Goal: Task Accomplishment & Management: Manage account settings

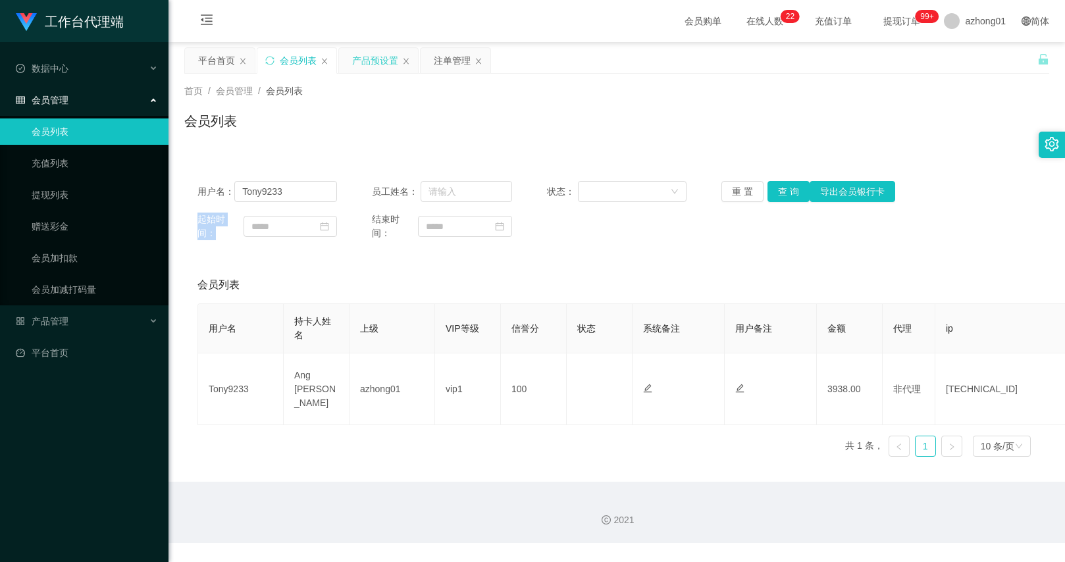
click at [365, 62] on div "产品预设置" at bounding box center [375, 60] width 46 height 25
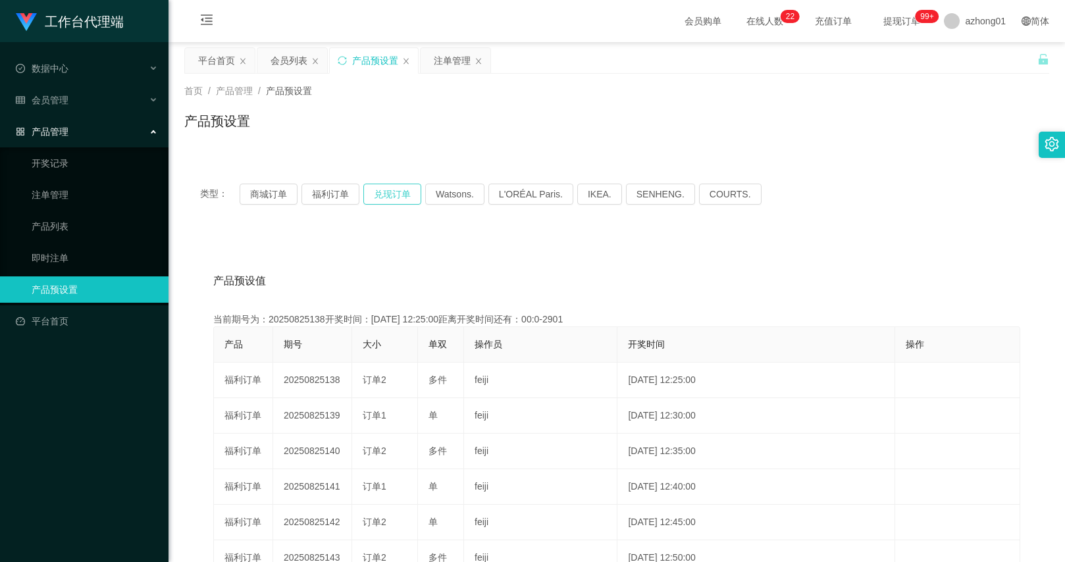
click at [369, 198] on button "兑现订单" at bounding box center [392, 194] width 58 height 21
click at [293, 66] on div "会员列表" at bounding box center [289, 60] width 37 height 25
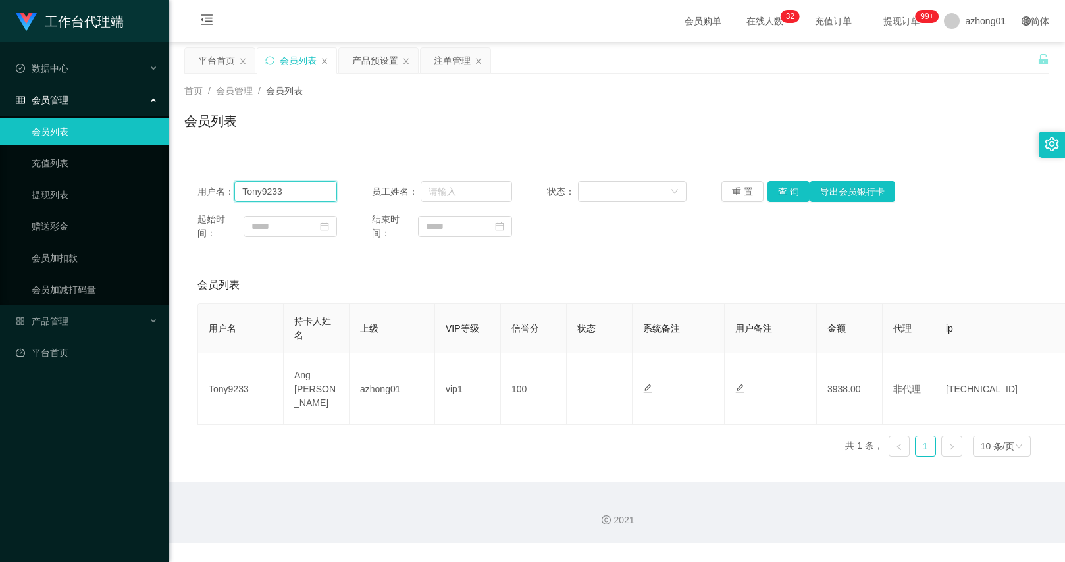
click at [310, 192] on input "Tony9233" at bounding box center [285, 191] width 103 height 21
paste input "CHIAKH"
type input "CHIAKH"
click at [775, 183] on button "查 询" at bounding box center [789, 191] width 42 height 21
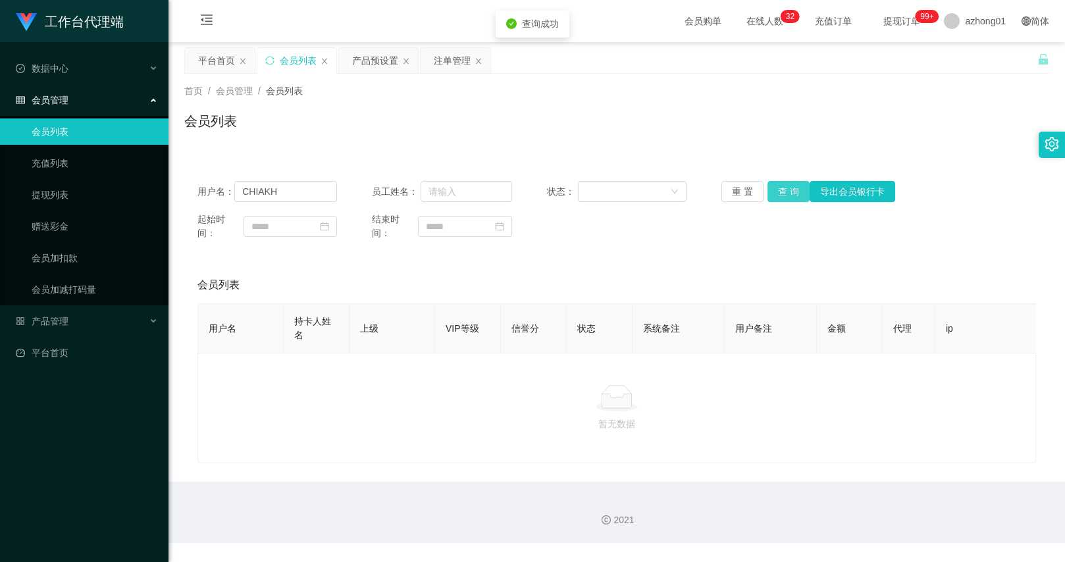
click at [775, 183] on button "查 询" at bounding box center [789, 191] width 42 height 21
click at [333, 188] on input "CHIAKH" at bounding box center [285, 191] width 103 height 21
click at [984, 21] on span "azhong01" at bounding box center [985, 21] width 41 height 42
click at [986, 63] on li "退出登录" at bounding box center [975, 57] width 99 height 21
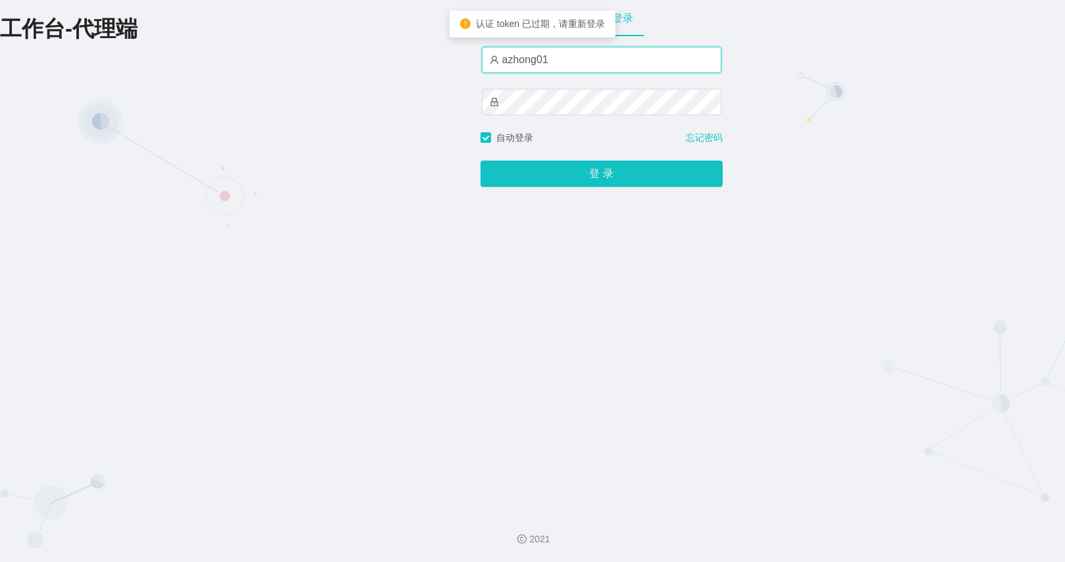
click at [626, 64] on input "azhong01" at bounding box center [602, 60] width 240 height 26
click at [624, 64] on input "azhong01" at bounding box center [602, 60] width 240 height 26
type input "azhong02"
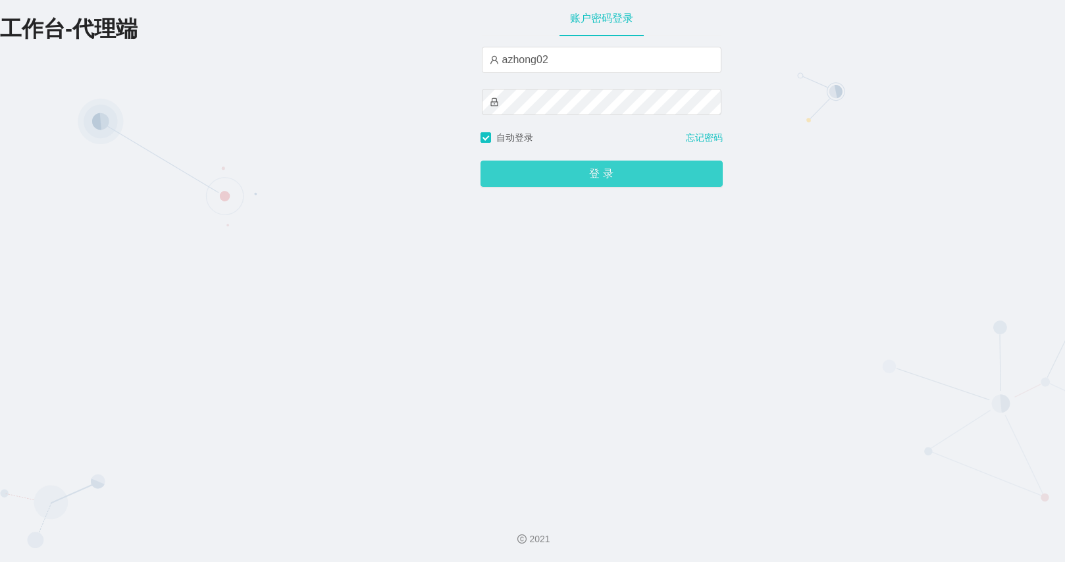
click at [606, 183] on button "登 录" at bounding box center [602, 174] width 242 height 26
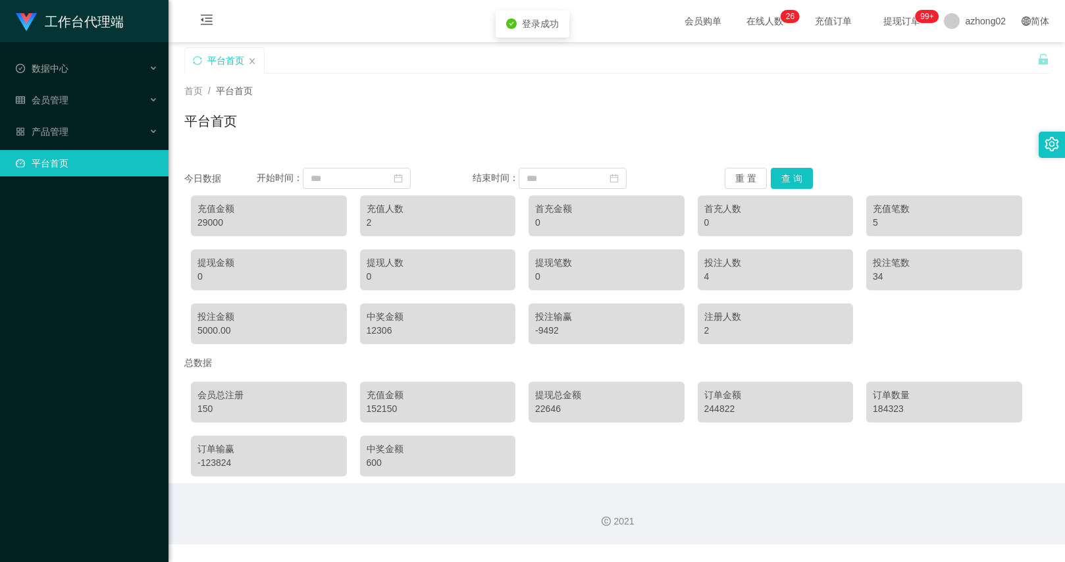
click at [574, 131] on div "平台首页" at bounding box center [616, 126] width 865 height 30
click at [94, 102] on div "会员管理" at bounding box center [84, 100] width 169 height 26
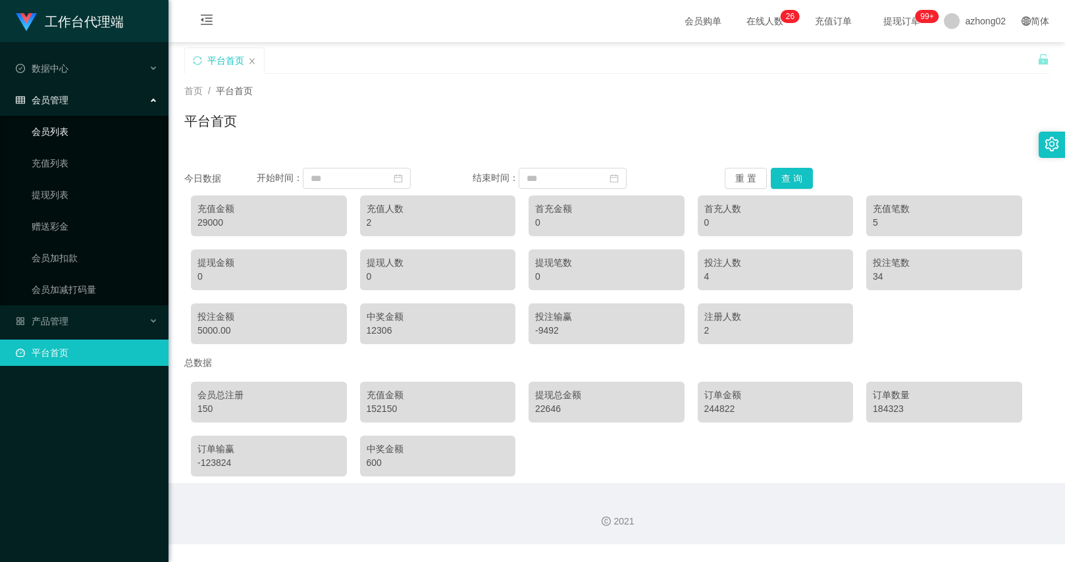
click at [57, 125] on link "会员列表" at bounding box center [95, 132] width 126 height 26
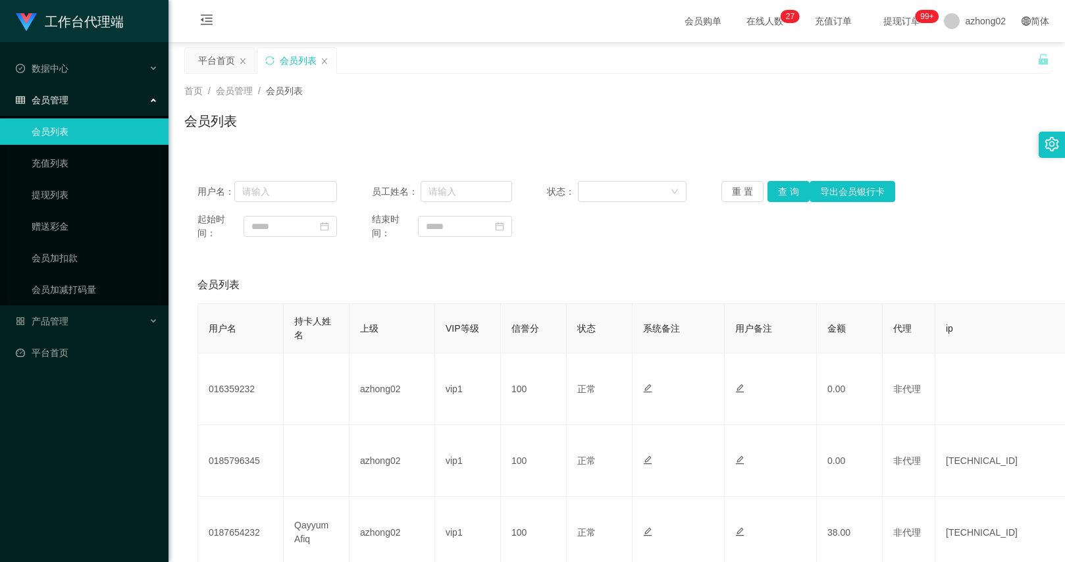
click at [577, 233] on div "起始时间： 结束时间：" at bounding box center [617, 227] width 839 height 28
click at [338, 193] on div "用户名： 员工姓名： 状态： 重 置 查 询 导出会员银行[PERSON_NAME]" at bounding box center [617, 191] width 839 height 21
click at [298, 189] on input "text" at bounding box center [285, 191] width 103 height 21
paste input "CHIAKH"
type input "CHIAKH"
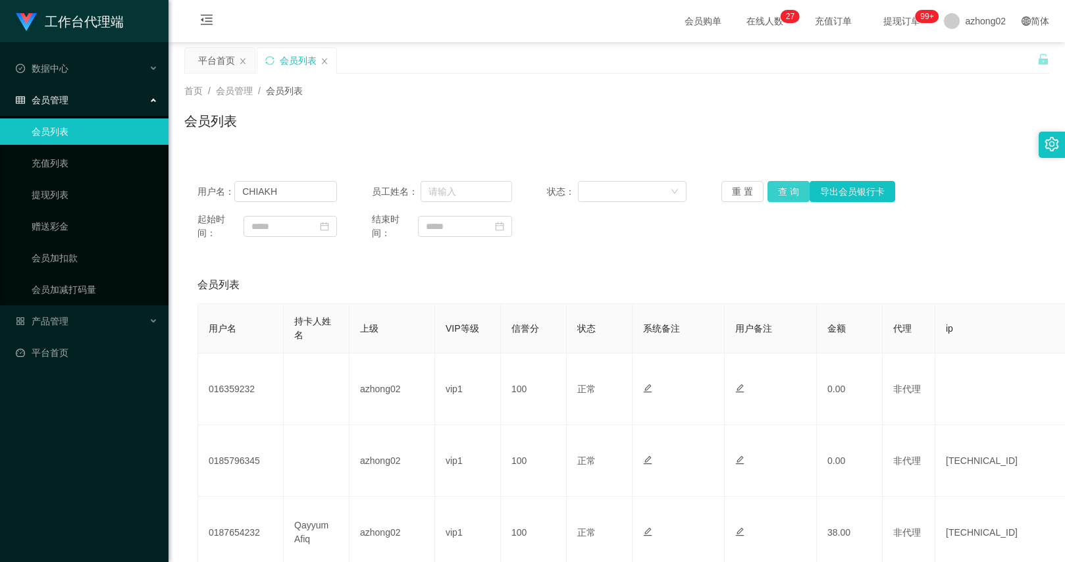
click at [776, 195] on button "查 询" at bounding box center [789, 191] width 42 height 21
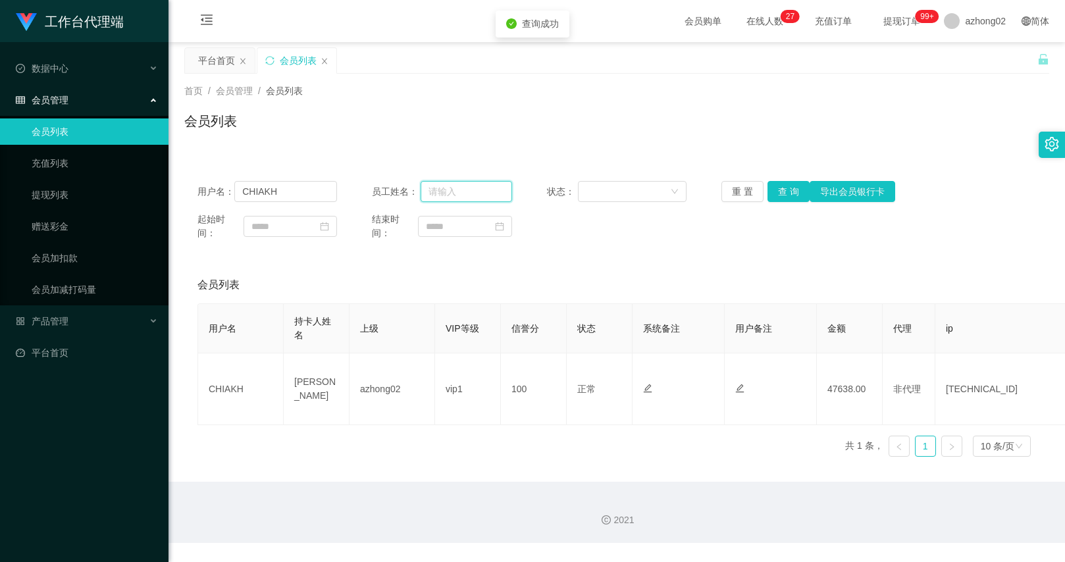
click at [477, 181] on input "text" at bounding box center [467, 191] width 92 height 21
type input "2"
